Goal: Book appointment/travel/reservation

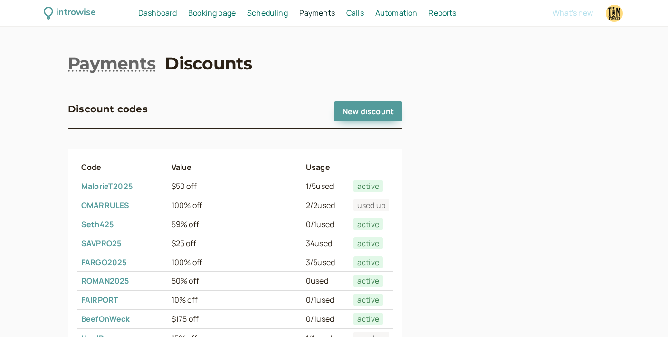
click at [209, 16] on span "Booking page" at bounding box center [212, 13] width 48 height 10
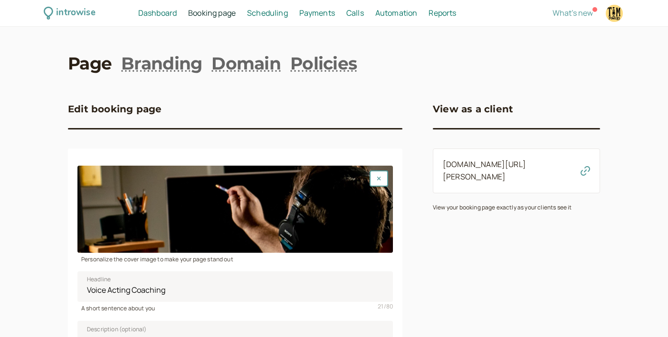
click at [483, 167] on link "[DOMAIN_NAME][URL][PERSON_NAME]" at bounding box center [484, 170] width 83 height 23
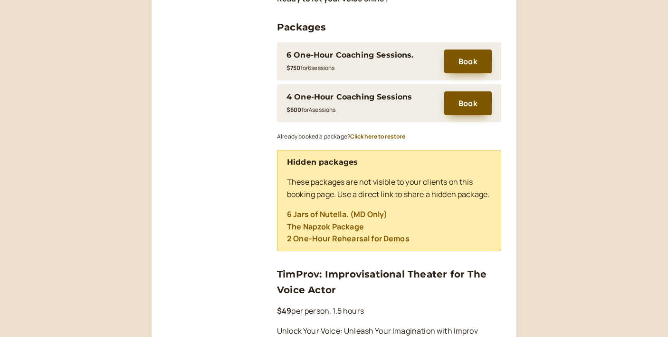
scroll to position [453, 0]
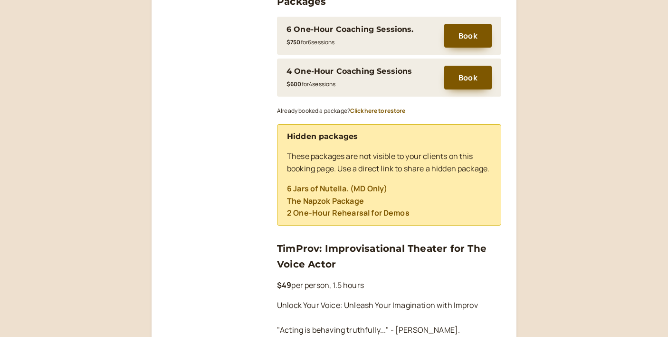
click at [352, 218] on link "2 One-Hour Rehearsal for Demos" at bounding box center [348, 212] width 123 height 10
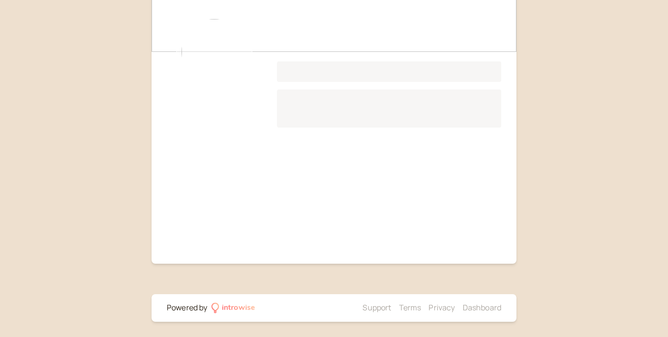
scroll to position [306, 0]
